Goal: Transaction & Acquisition: Purchase product/service

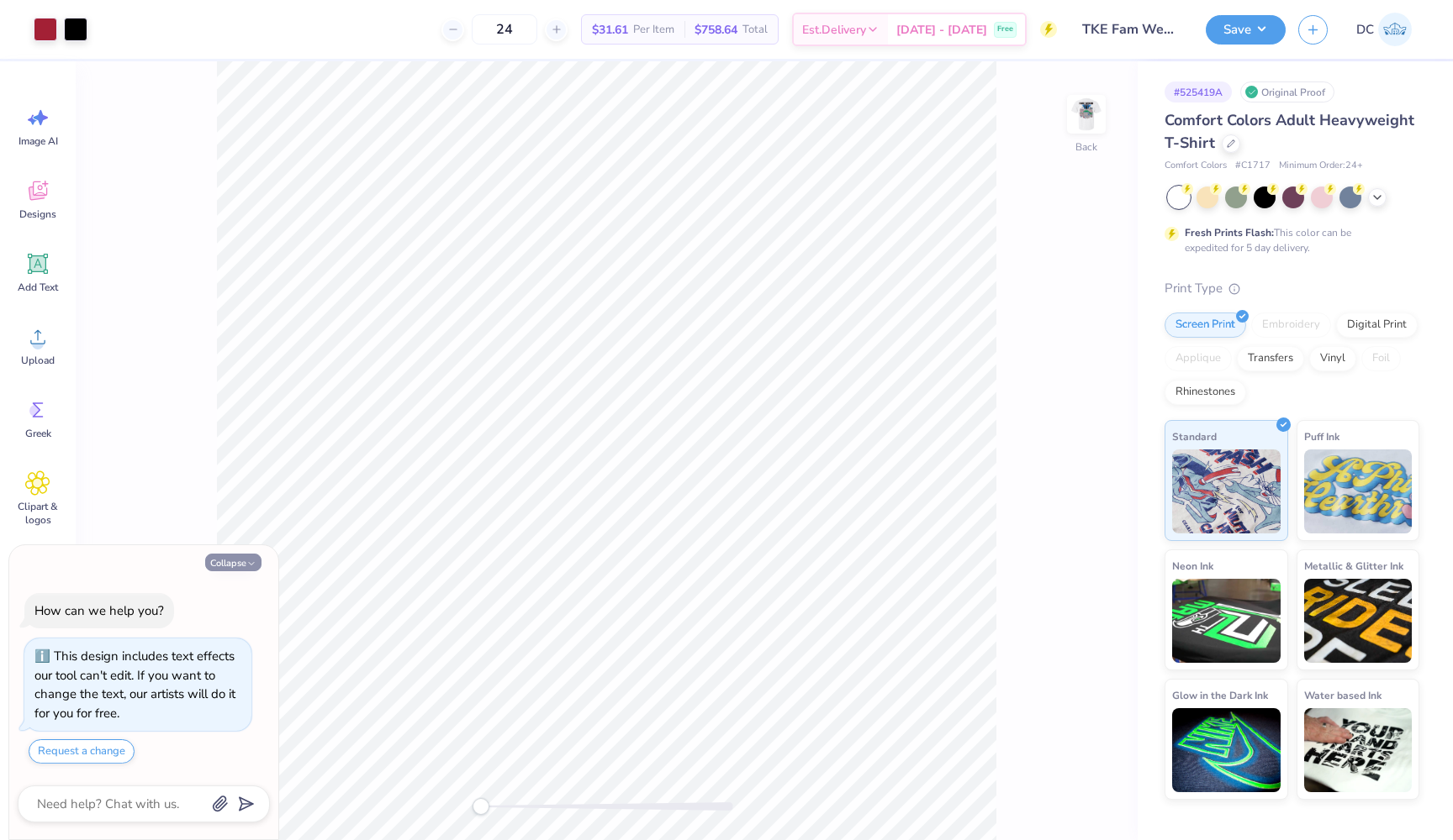
click at [244, 563] on button "Collapse" at bounding box center [234, 563] width 57 height 18
type textarea "x"
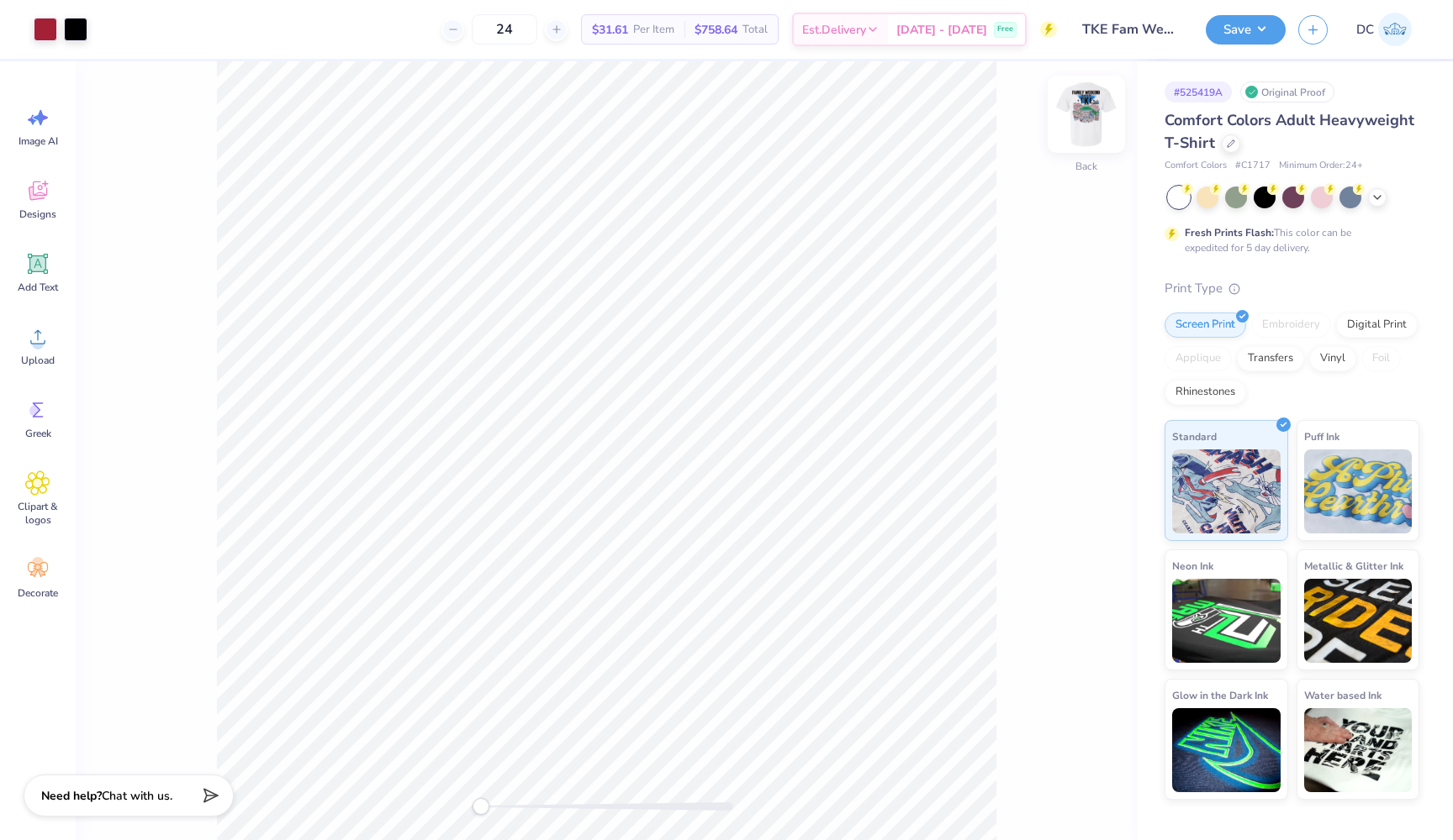
click at [1082, 121] on img at bounding box center [1086, 114] width 67 height 67
click at [43, 26] on div at bounding box center [45, 27] width 23 height 23
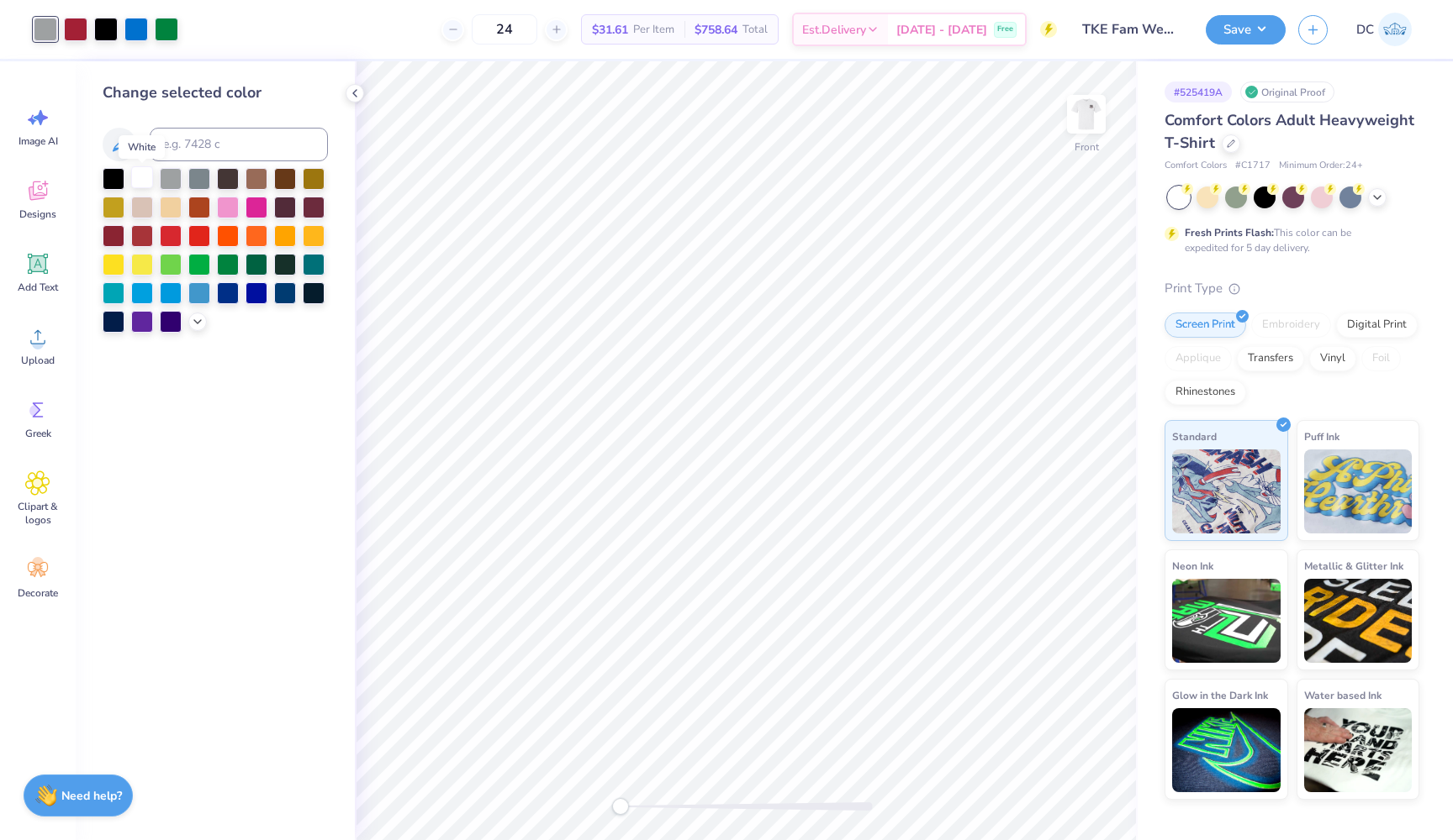
click at [145, 180] on div at bounding box center [142, 177] width 21 height 21
click at [108, 236] on div at bounding box center [113, 234] width 21 height 21
click at [143, 179] on div at bounding box center [142, 177] width 21 height 21
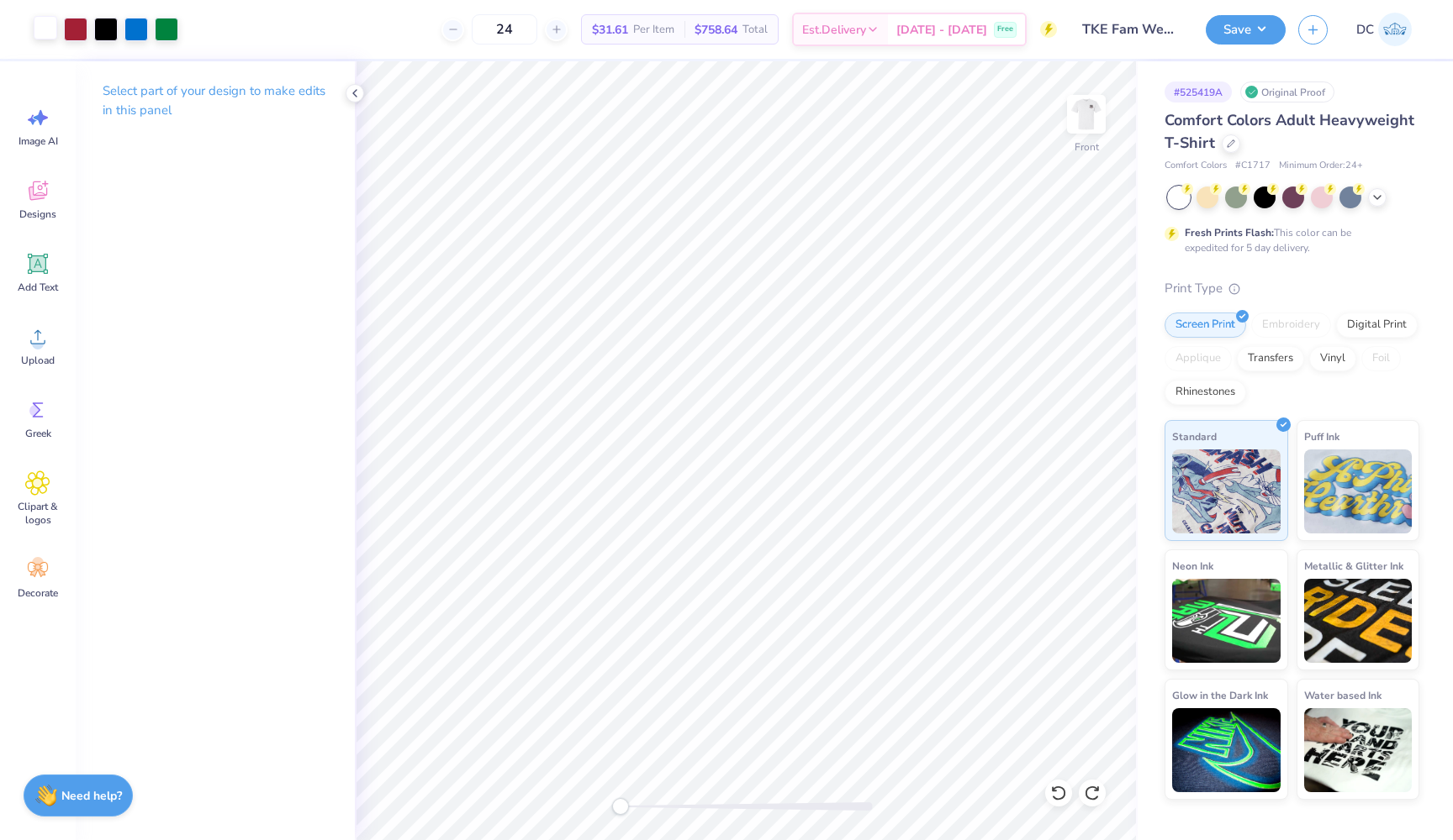
click at [45, 29] on div at bounding box center [45, 27] width 23 height 23
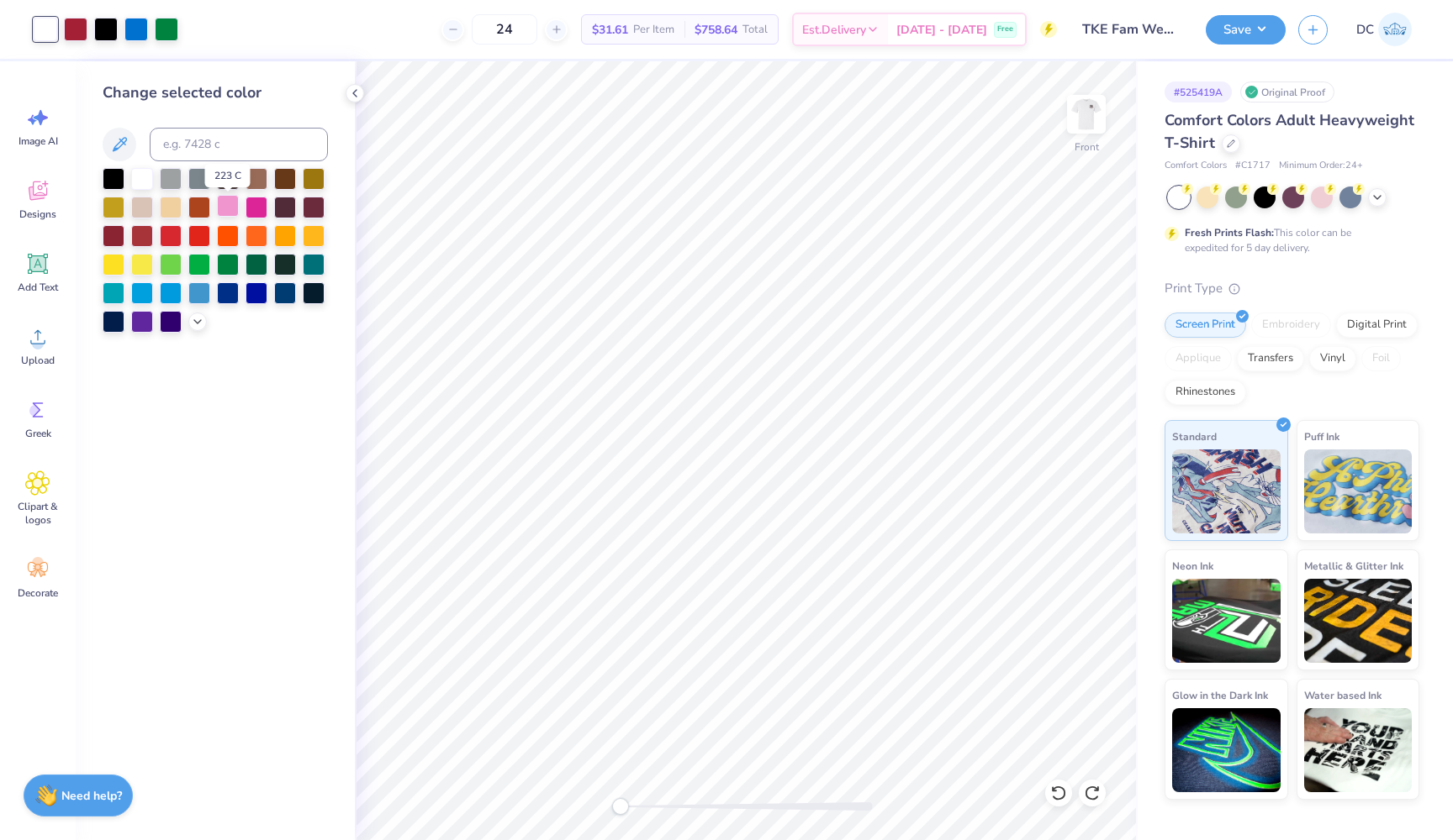
click at [227, 204] on div at bounding box center [227, 205] width 21 height 21
click at [174, 181] on div at bounding box center [170, 177] width 21 height 21
click at [104, 25] on div at bounding box center [106, 27] width 23 height 23
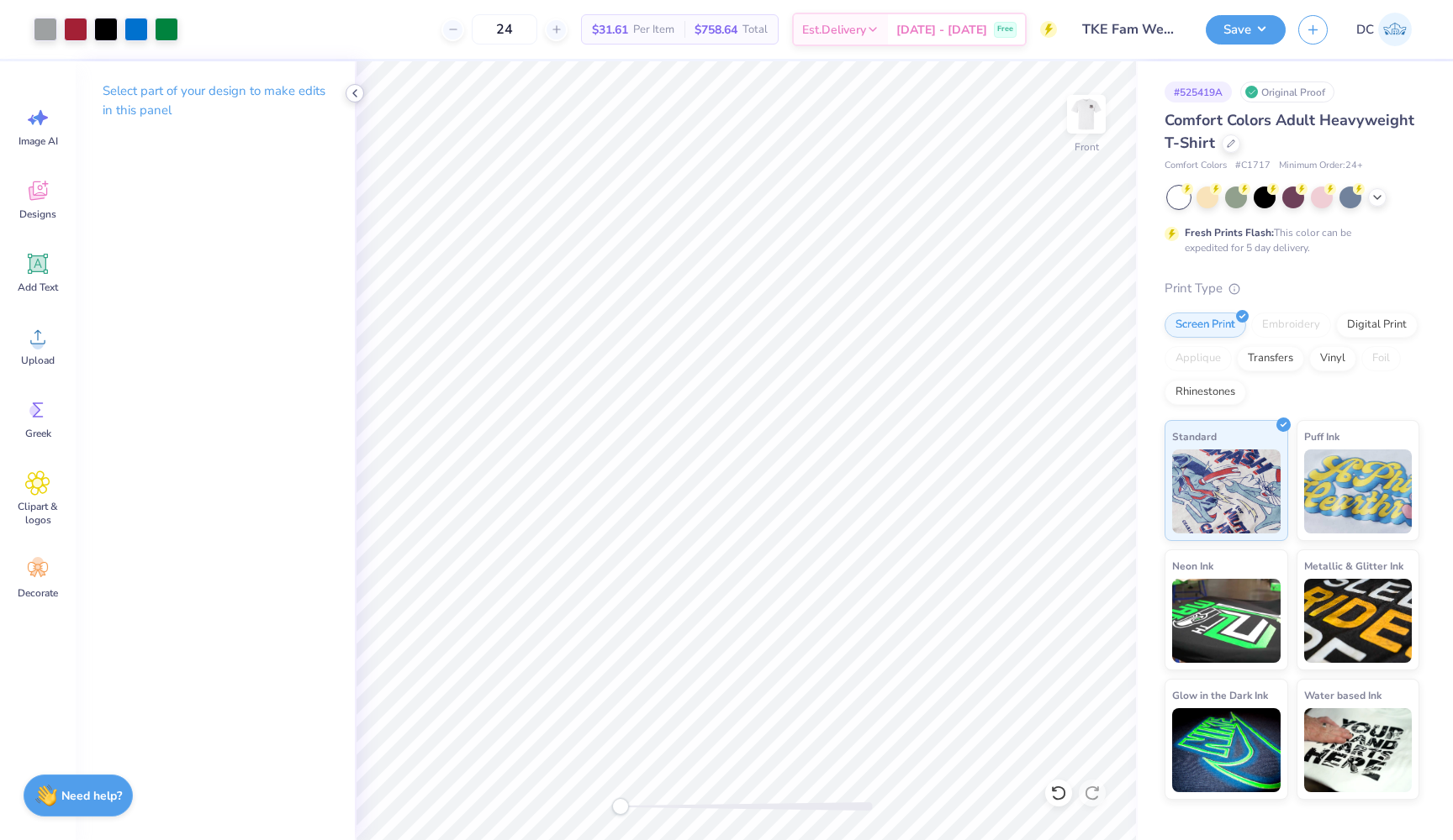
click at [356, 94] on icon at bounding box center [355, 94] width 14 height 14
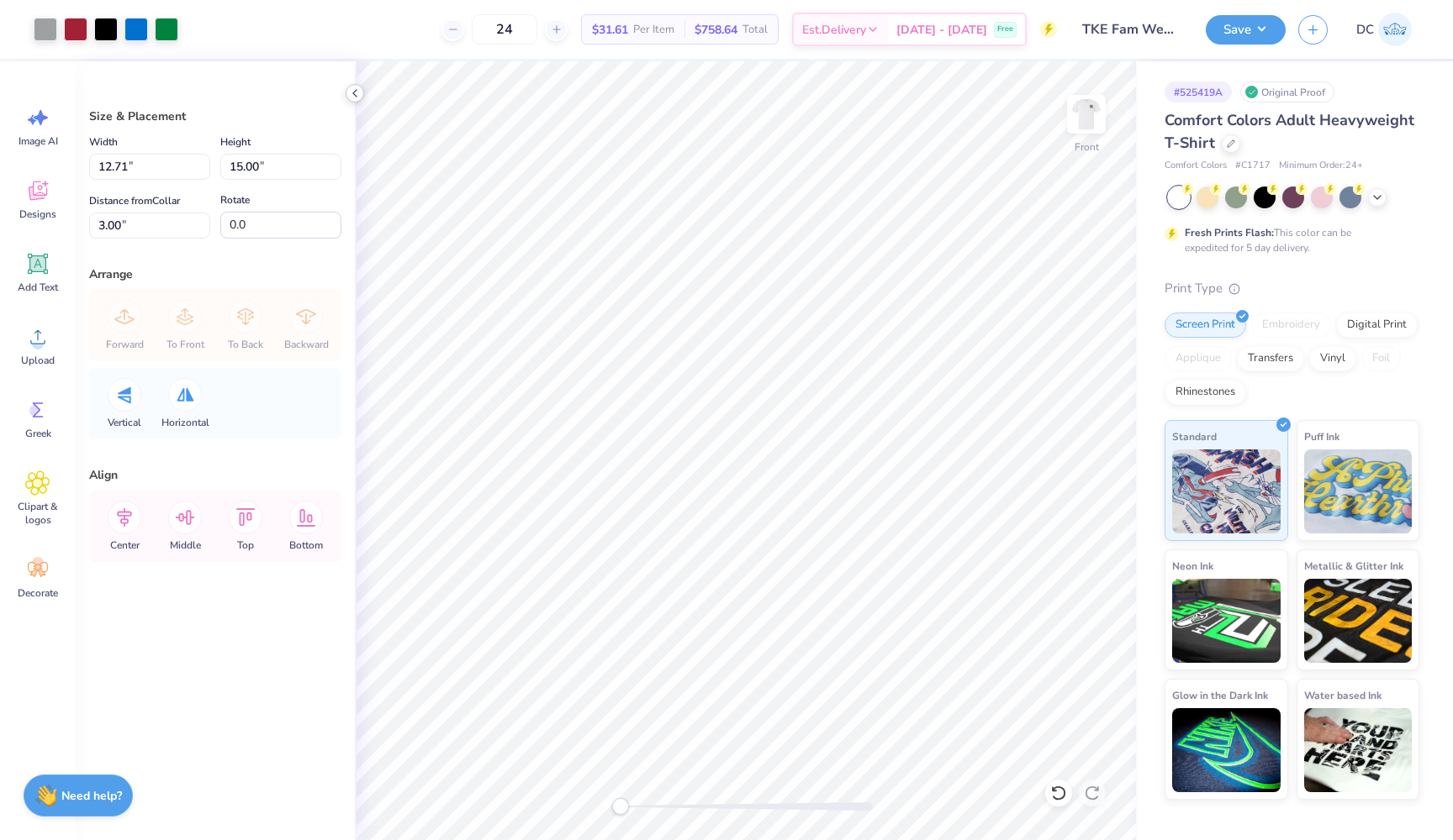
click at [355, 92] on polyline at bounding box center [355, 94] width 3 height 7
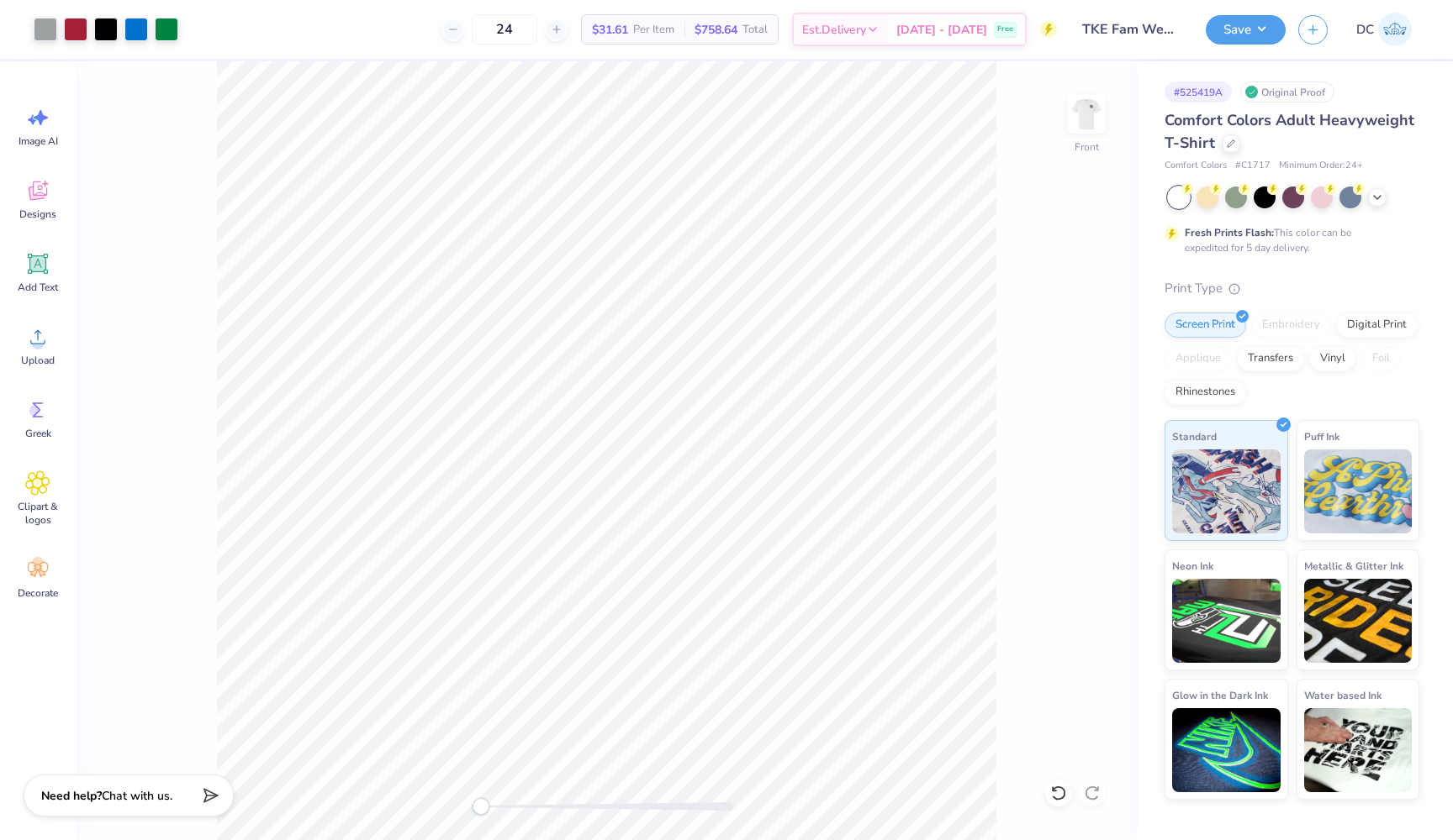
click at [195, 539] on div "Front" at bounding box center [607, 450] width 1062 height 779
click at [1090, 112] on img at bounding box center [1086, 114] width 67 height 67
click at [1089, 112] on img at bounding box center [1086, 114] width 67 height 67
click at [1087, 127] on img at bounding box center [1086, 114] width 67 height 67
click at [1078, 136] on img at bounding box center [1086, 114] width 67 height 67
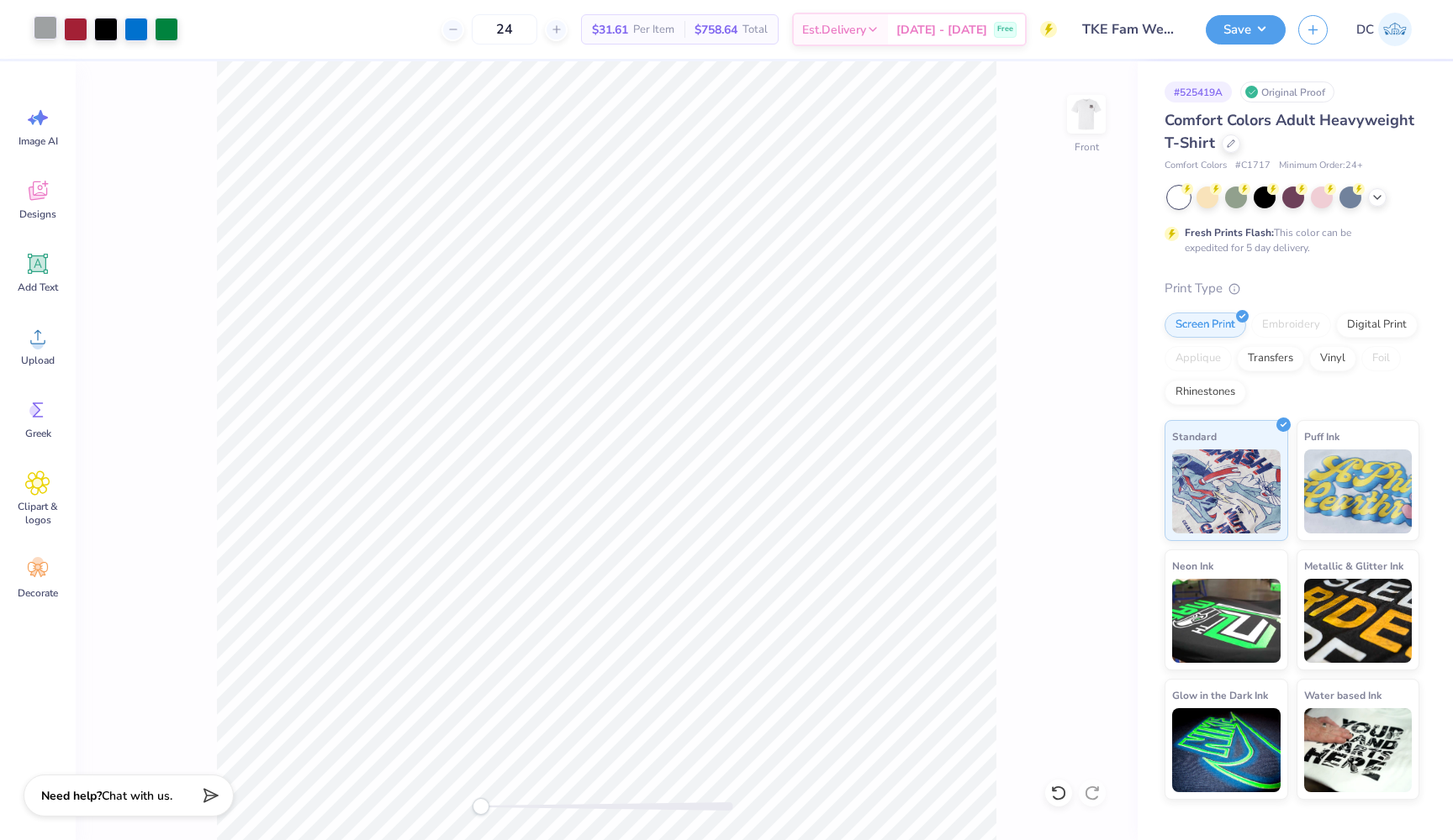
click at [42, 24] on div at bounding box center [45, 27] width 23 height 23
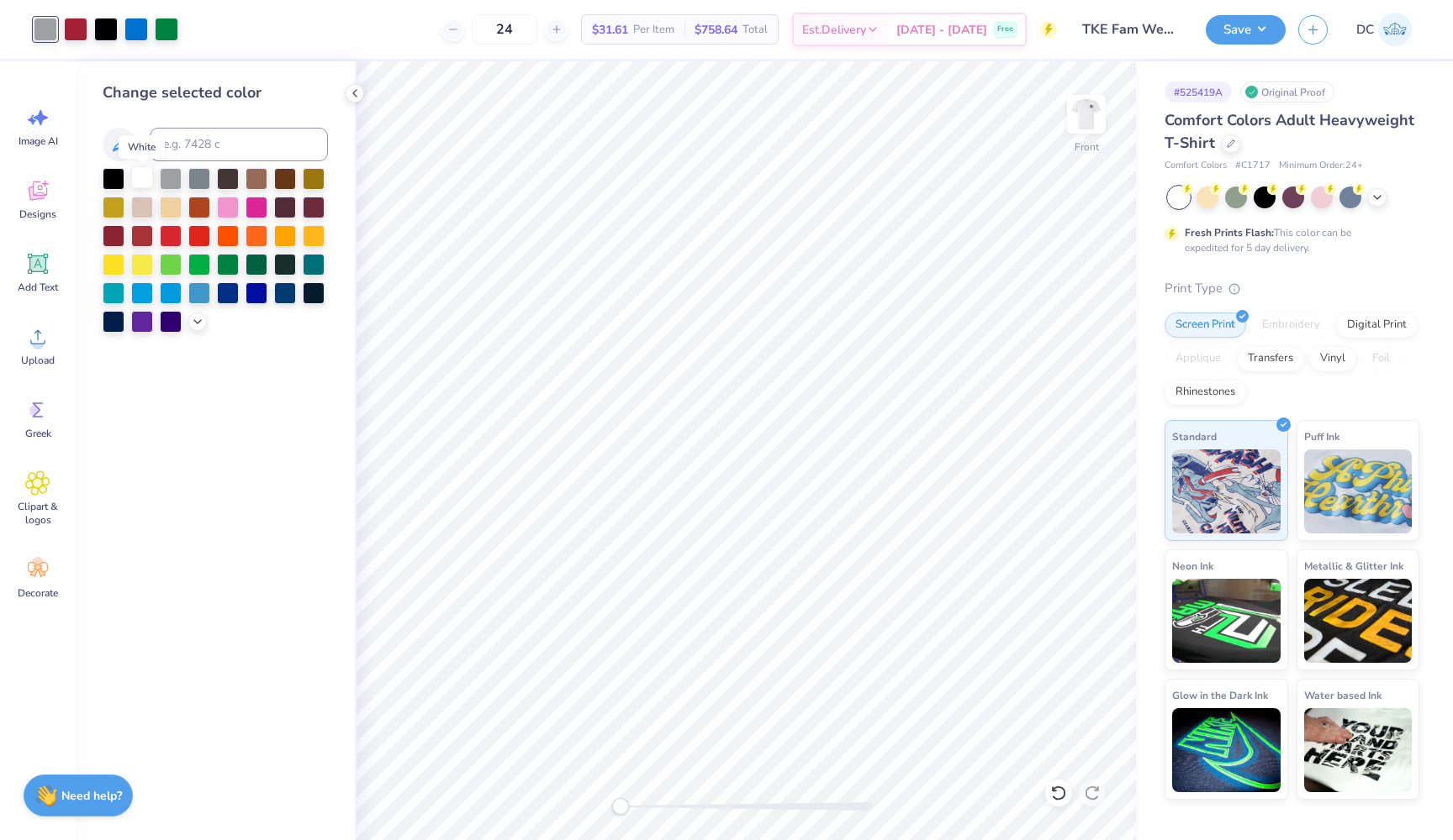
click at [143, 179] on div at bounding box center [142, 177] width 21 height 21
click at [174, 30] on div at bounding box center [166, 27] width 23 height 23
click at [143, 180] on div at bounding box center [142, 177] width 21 height 21
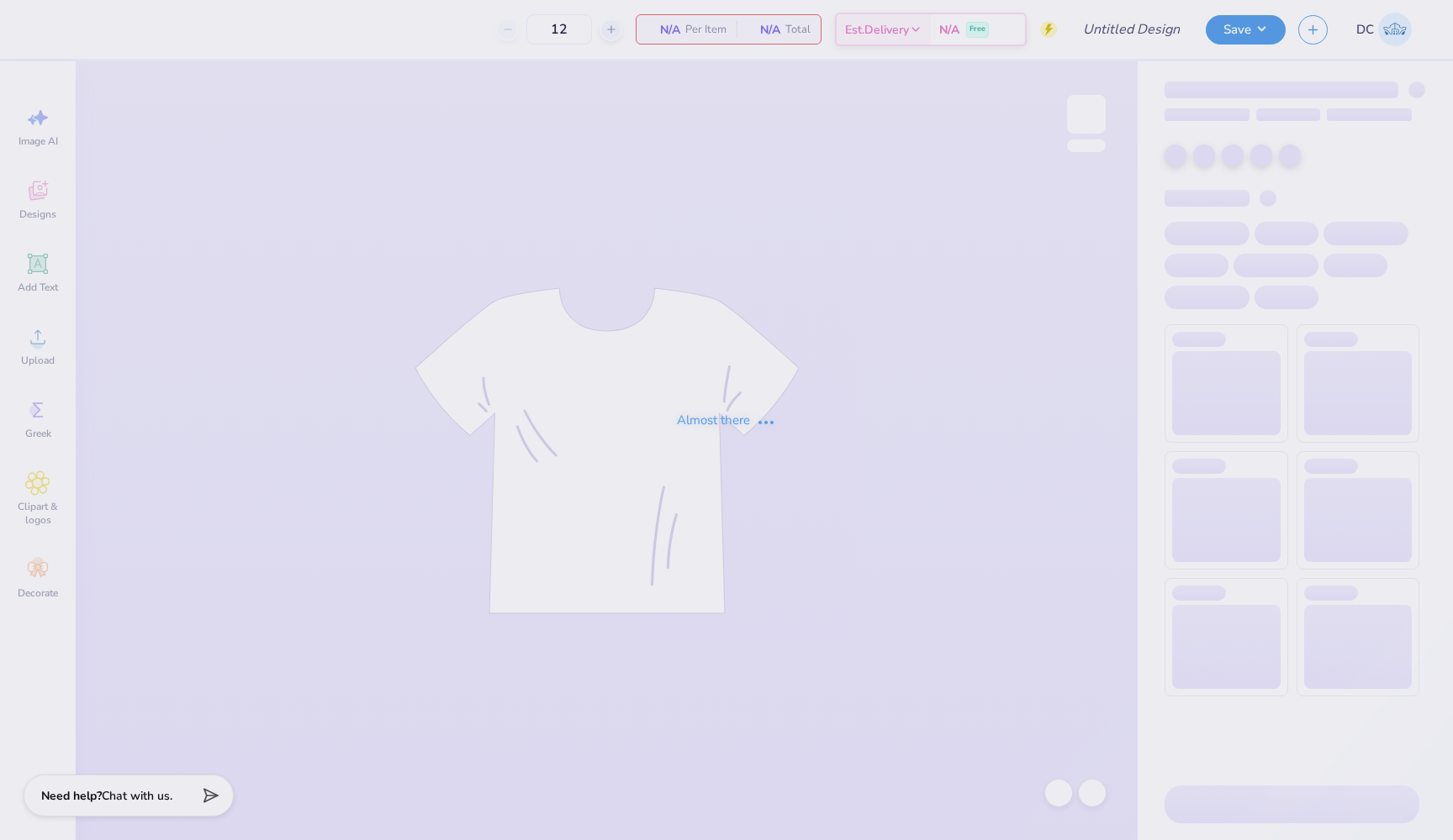
type input "DSP Fam Weekend Tee"
type input "24"
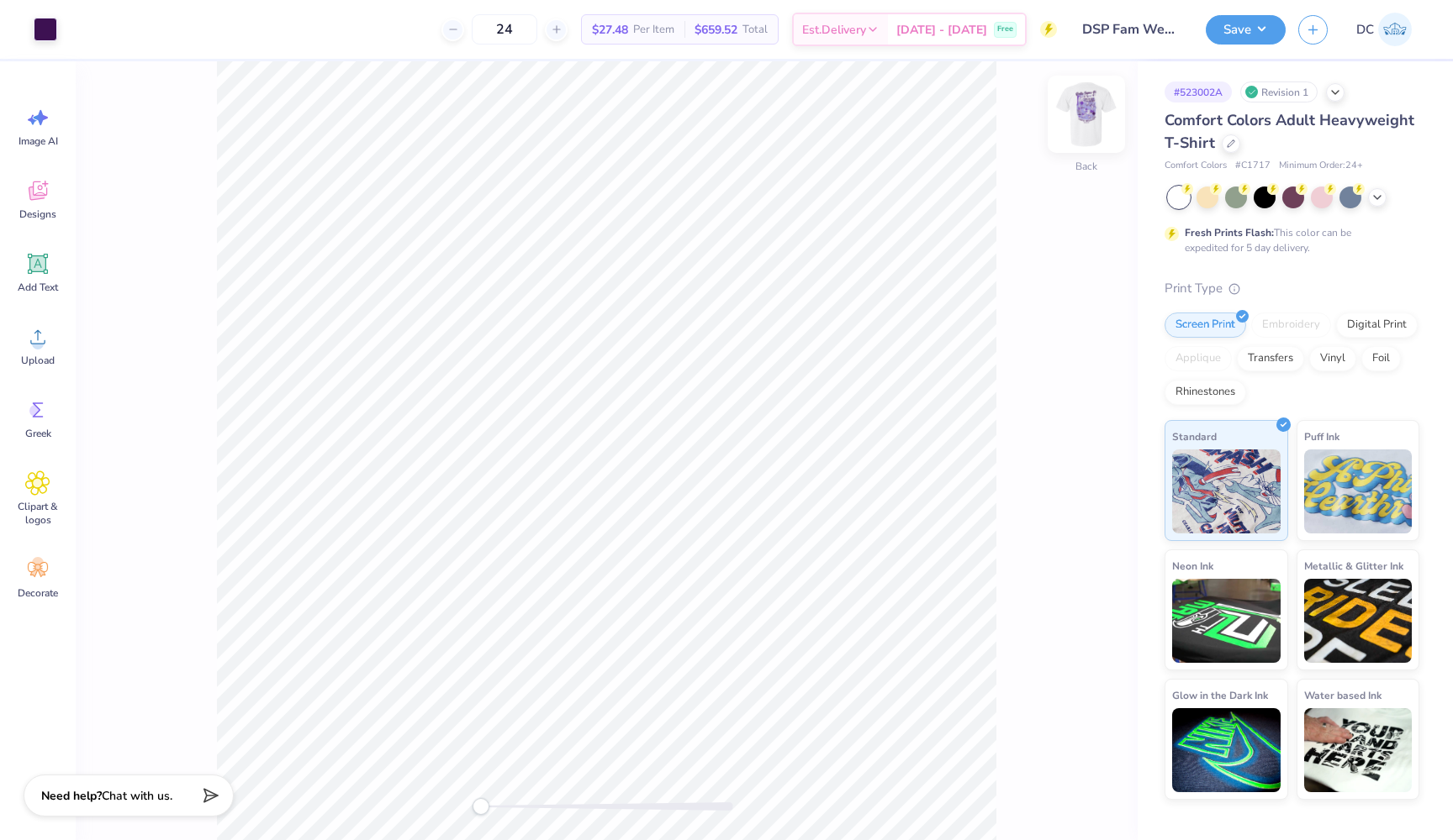
click at [1097, 113] on img at bounding box center [1086, 114] width 67 height 67
click at [72, 26] on div at bounding box center [75, 27] width 23 height 23
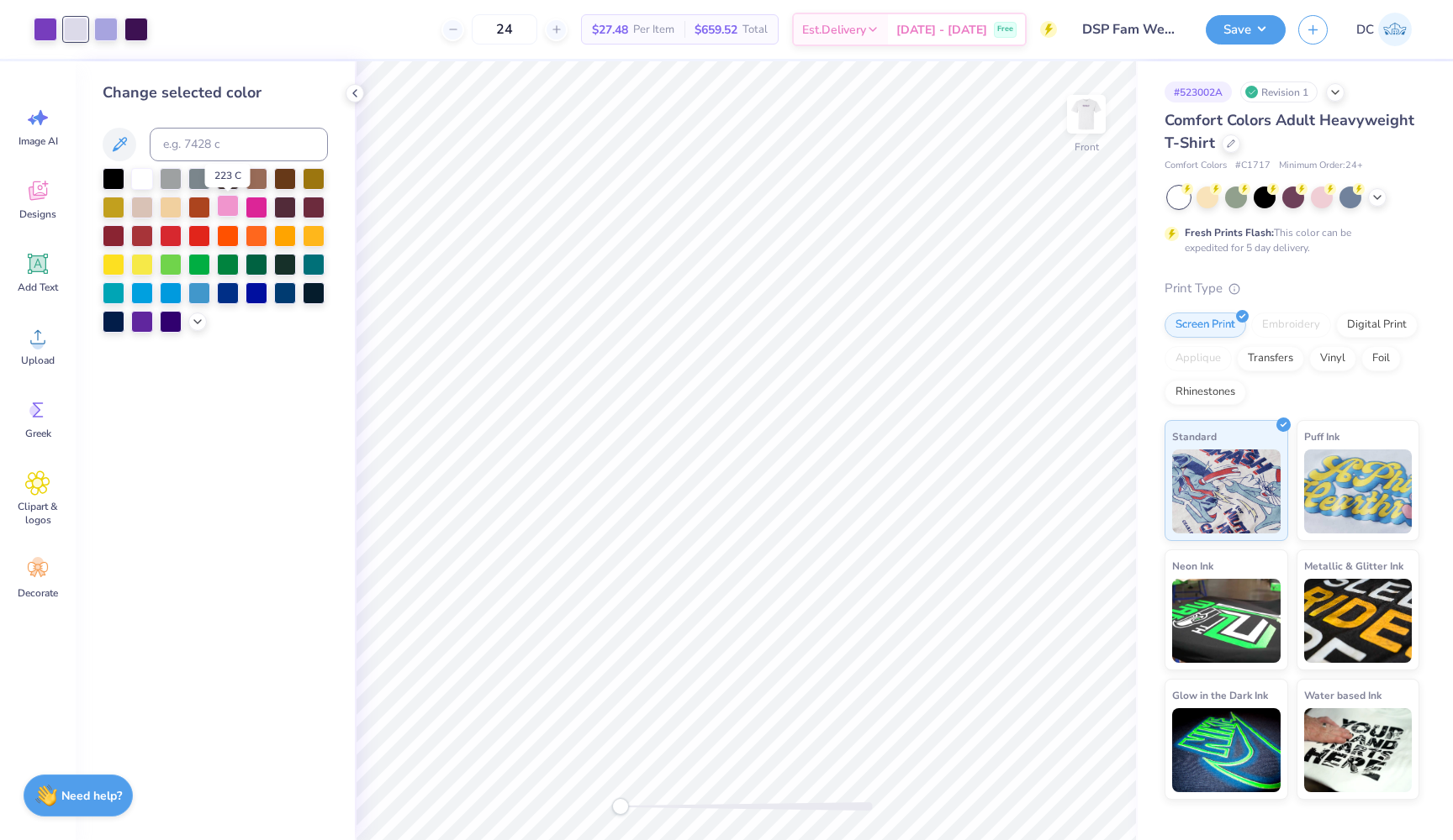
click at [221, 216] on div at bounding box center [227, 205] width 21 height 21
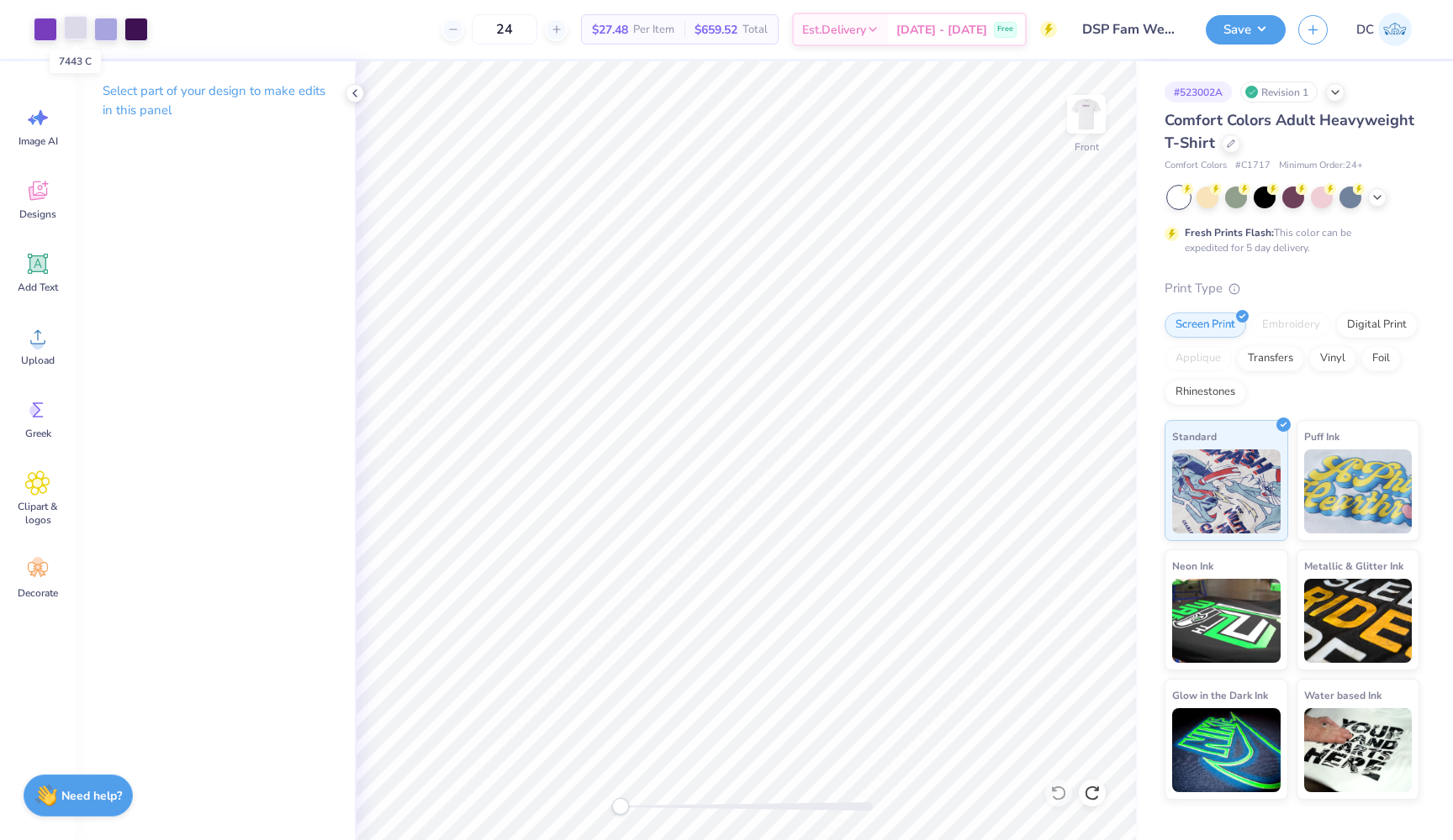
click at [76, 34] on div at bounding box center [75, 27] width 23 height 23
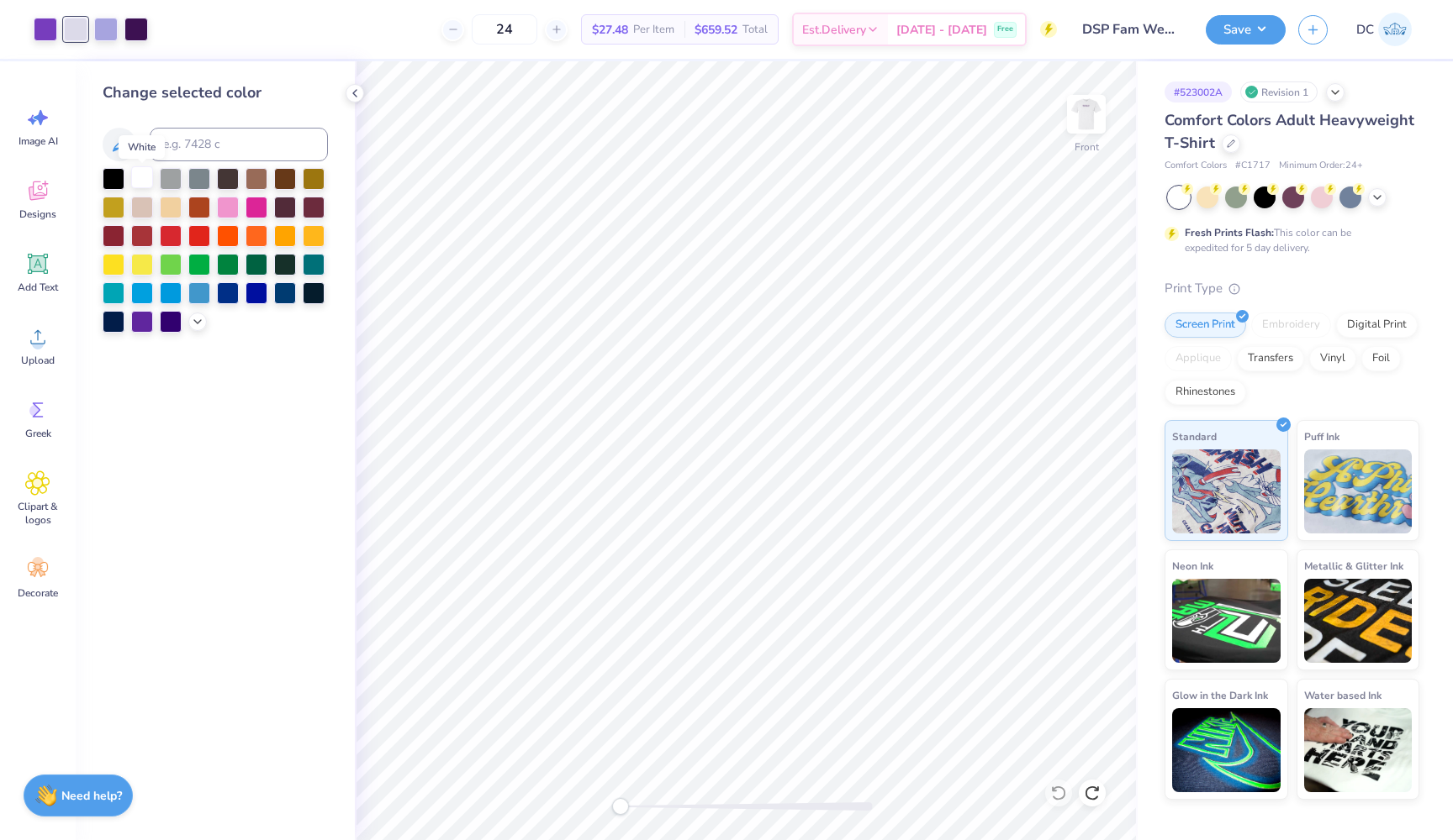
click at [142, 176] on div at bounding box center [142, 177] width 21 height 21
